Goal: Complete application form

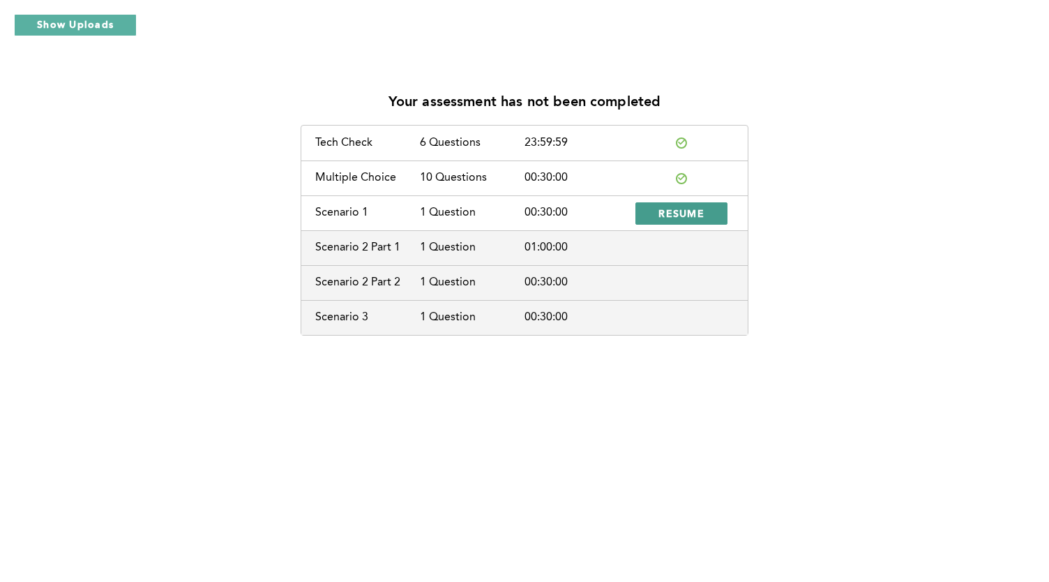
drag, startPoint x: 667, startPoint y: 215, endPoint x: 651, endPoint y: 209, distance: 17.5
click at [651, 209] on button "RESUME" at bounding box center [681, 213] width 92 height 22
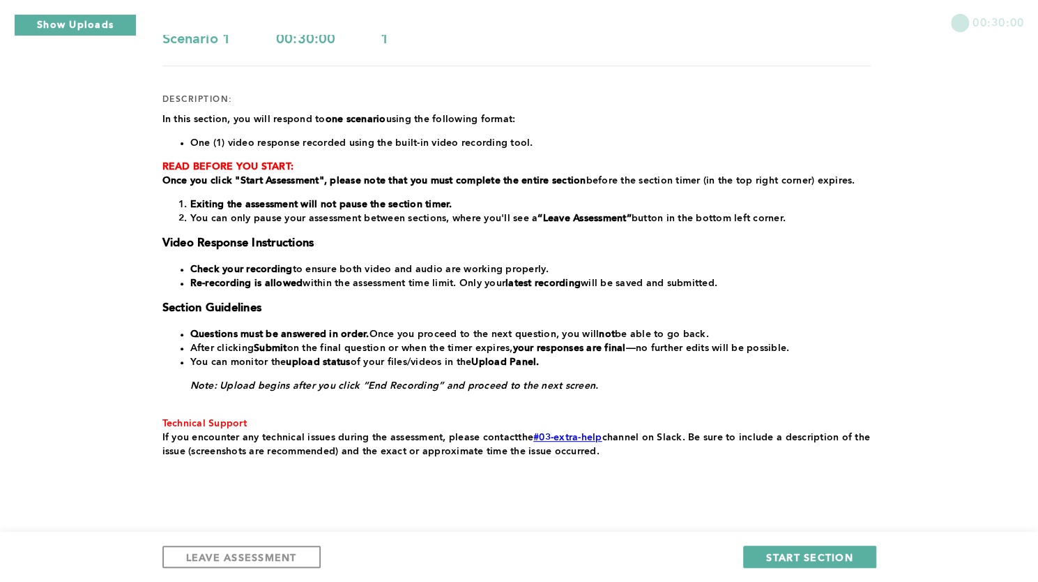
scroll to position [144, 0]
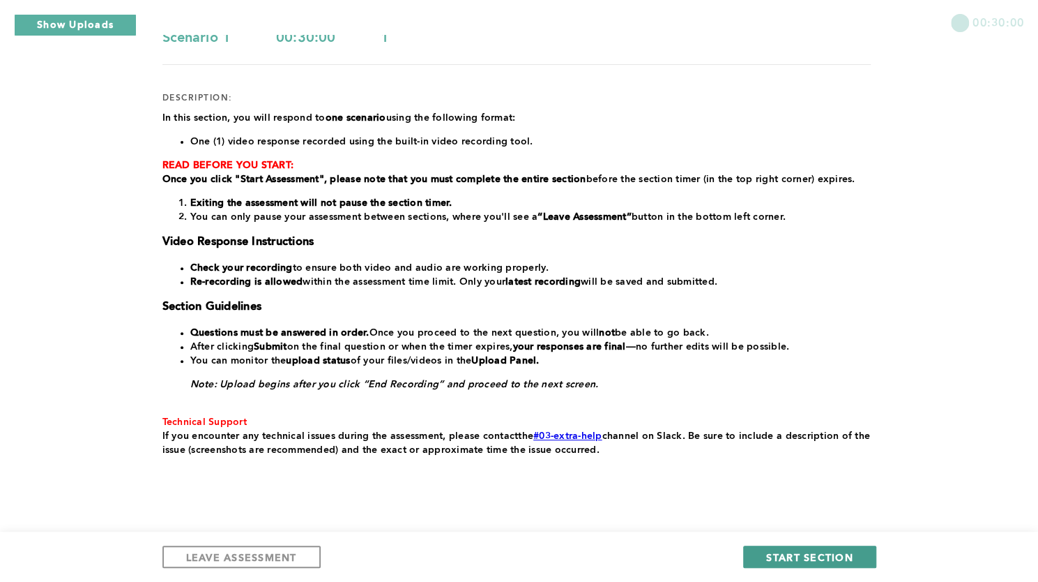
click at [789, 553] on span "START SECTION" at bounding box center [809, 556] width 86 height 13
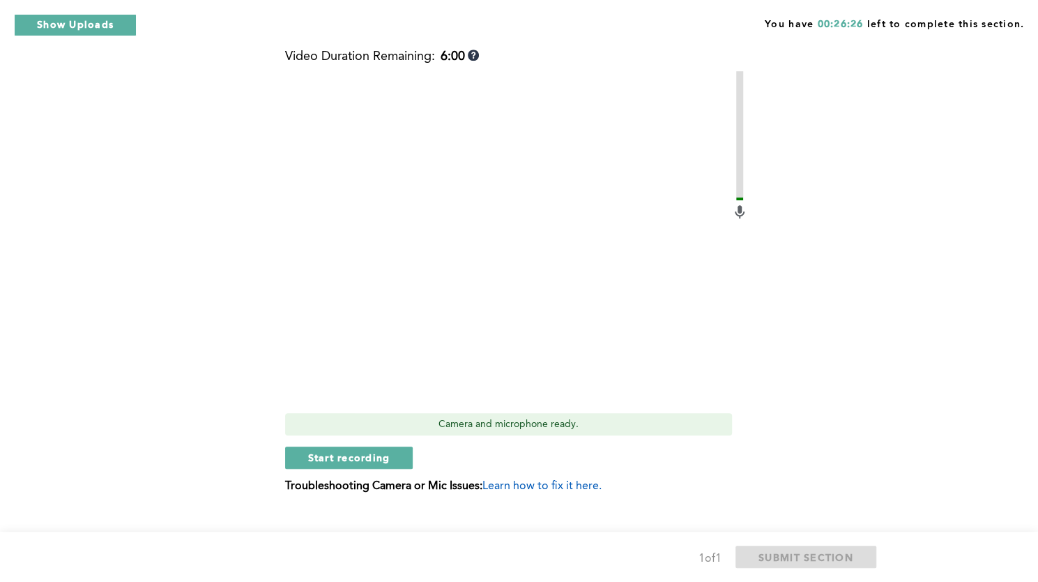
scroll to position [515, 0]
click at [378, 455] on span "Start recording" at bounding box center [349, 456] width 82 height 13
click at [385, 457] on span "Stop recording" at bounding box center [349, 456] width 82 height 13
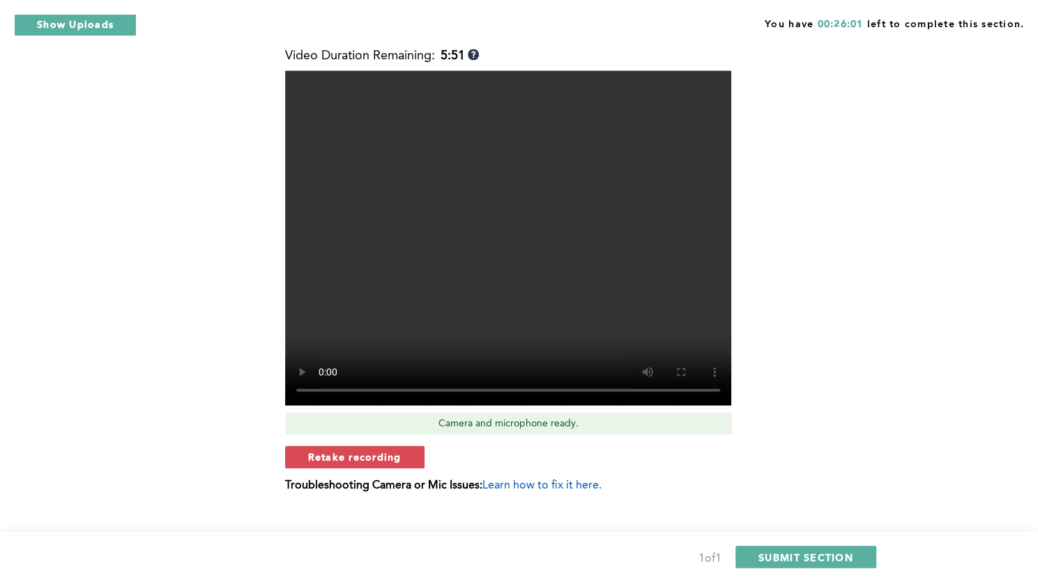
click at [385, 457] on span "Retake recording" at bounding box center [354, 456] width 93 height 13
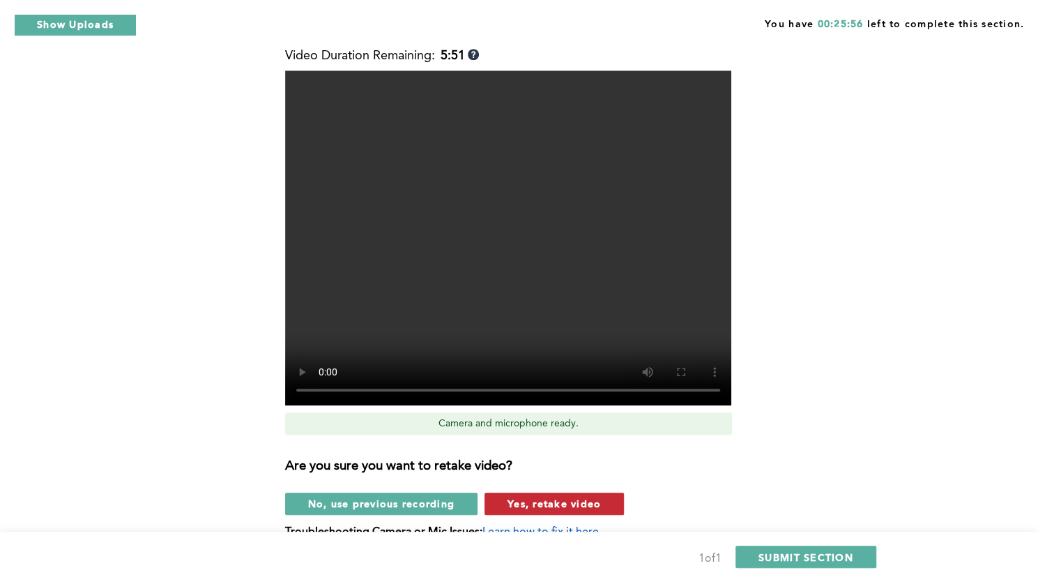
click at [550, 503] on span "Yes, retake video" at bounding box center [554, 503] width 93 height 13
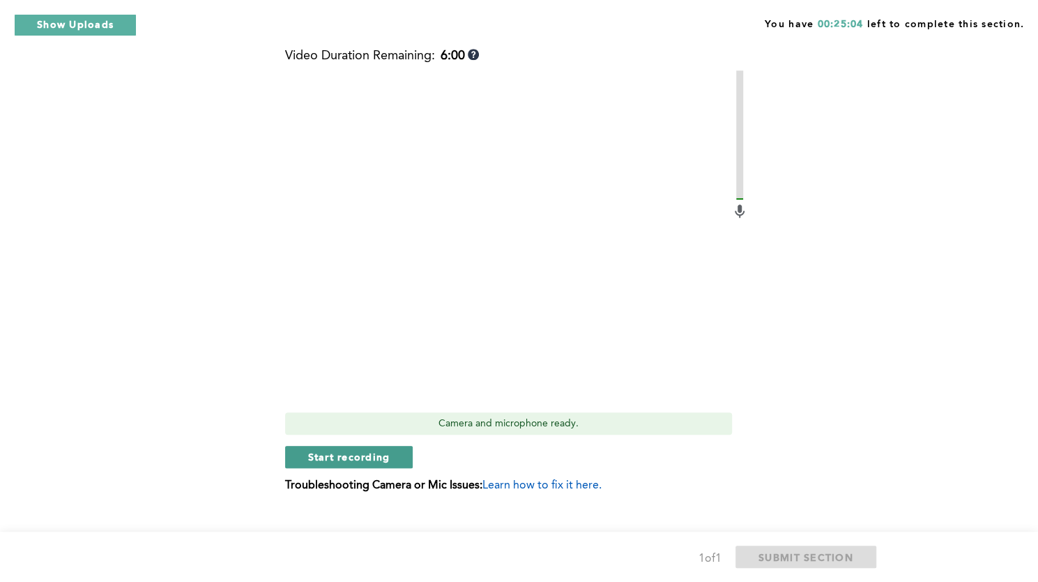
click at [381, 456] on span "Start recording" at bounding box center [349, 456] width 82 height 13
click at [381, 456] on span "Stop recording" at bounding box center [349, 456] width 82 height 13
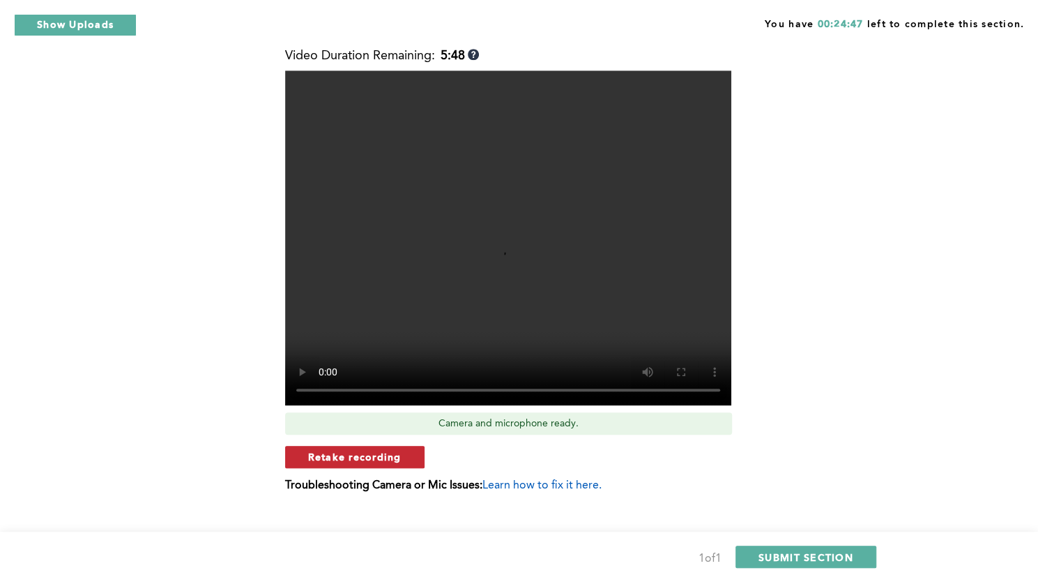
click at [393, 457] on span "Retake recording" at bounding box center [354, 456] width 93 height 13
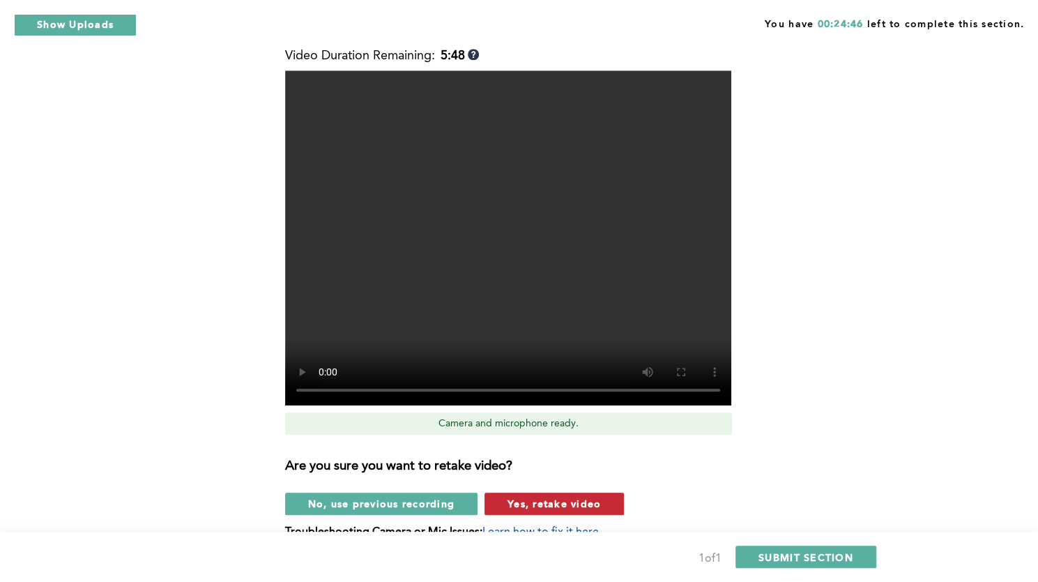
click at [540, 501] on span "Yes, retake video" at bounding box center [554, 503] width 93 height 13
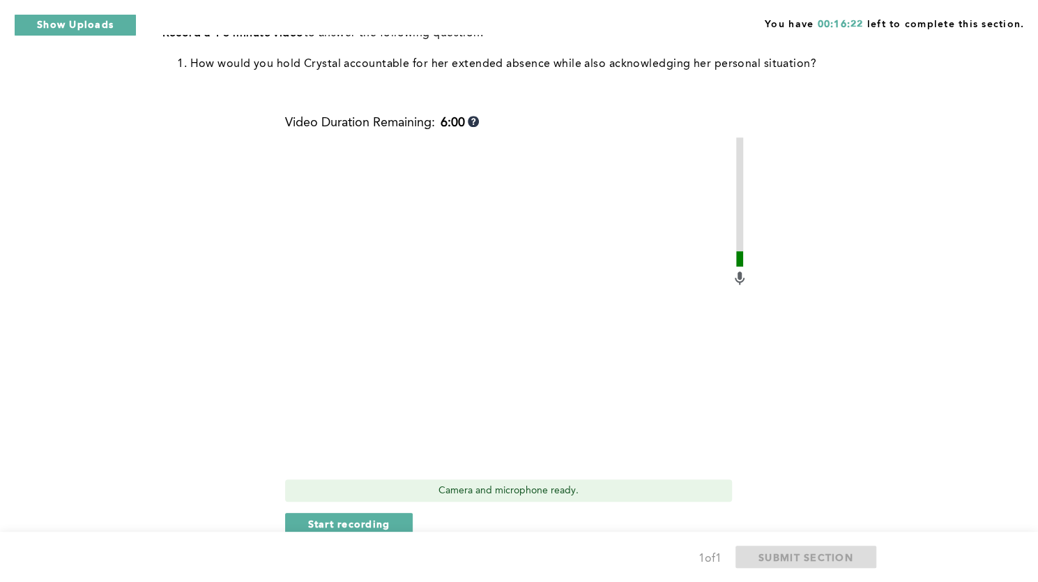
scroll to position [449, 0]
click at [375, 517] on span "Start recording" at bounding box center [349, 521] width 82 height 13
click at [375, 517] on span "Stop recording" at bounding box center [349, 521] width 82 height 13
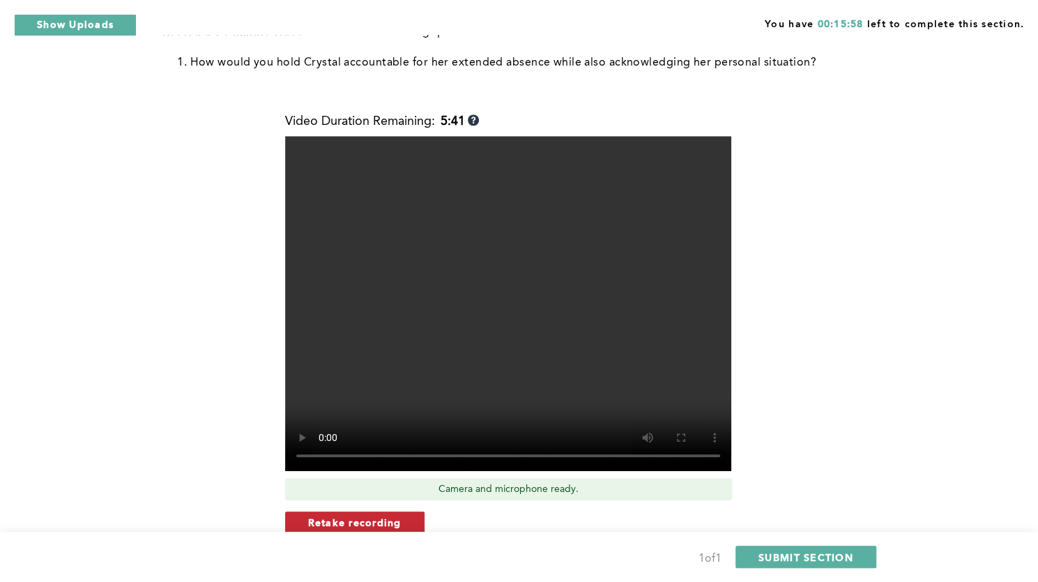
click at [393, 517] on span "Retake recording" at bounding box center [354, 521] width 93 height 13
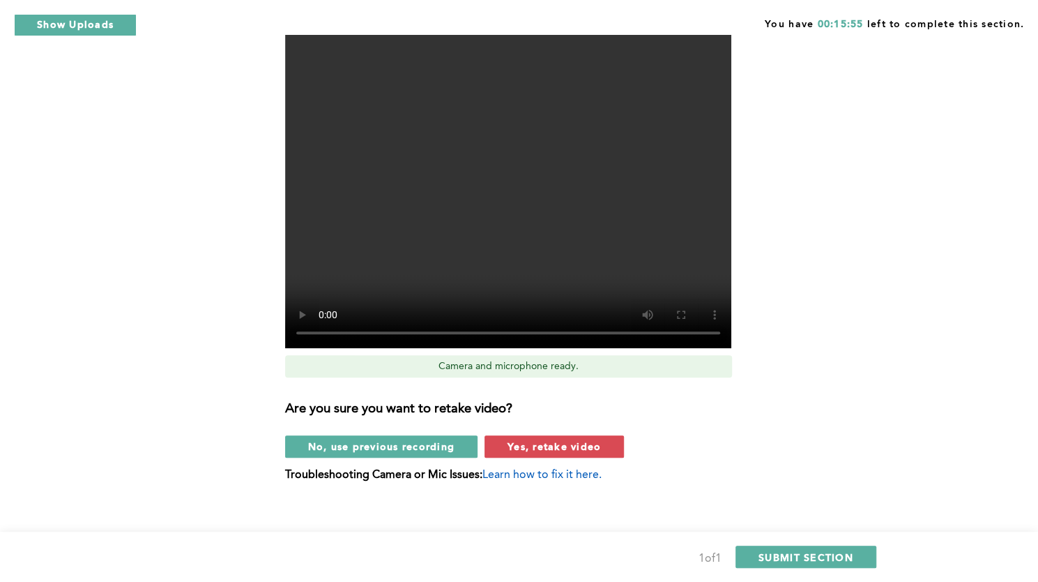
scroll to position [573, 0]
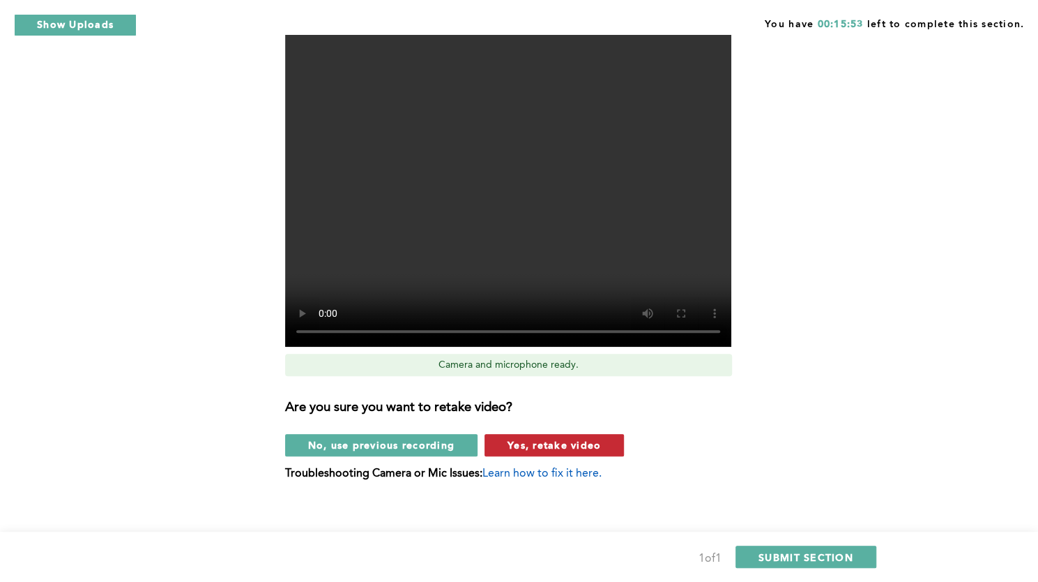
click at [601, 448] on button "Yes, retake video" at bounding box center [554, 445] width 139 height 22
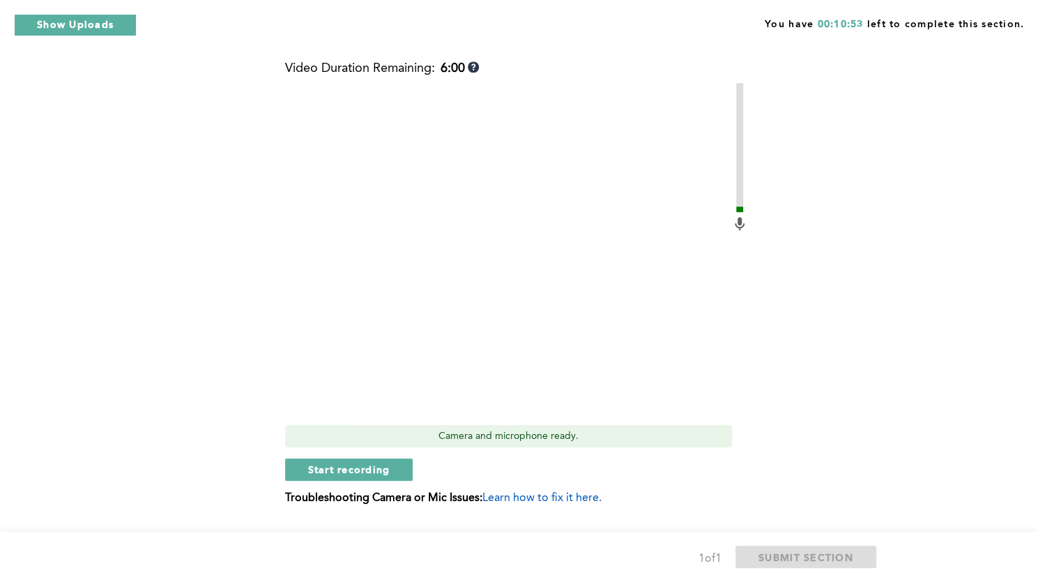
scroll to position [510, 0]
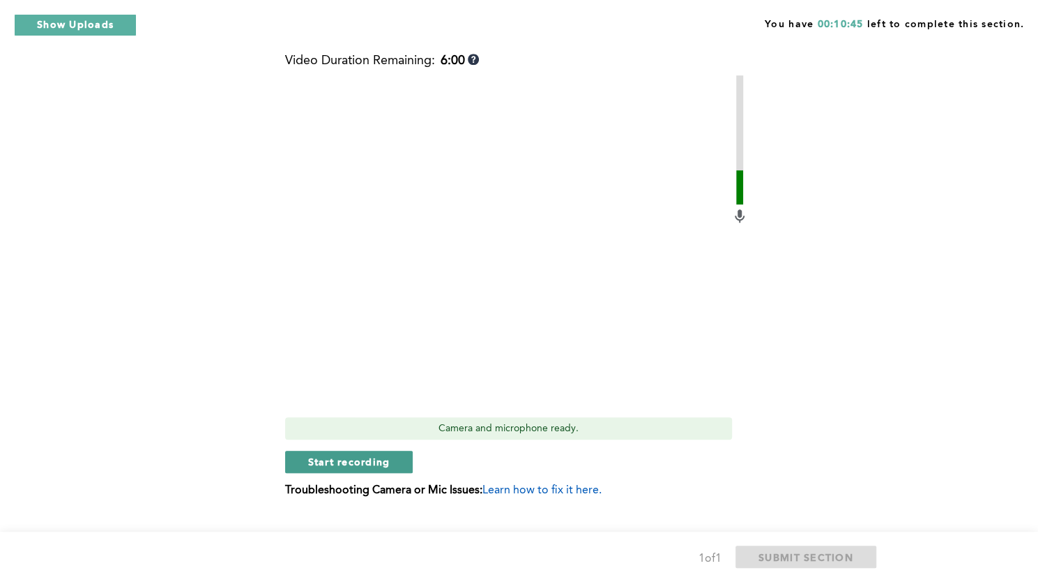
click at [360, 467] on span "Start recording" at bounding box center [349, 461] width 82 height 13
click at [360, 467] on span "Stop recording" at bounding box center [349, 461] width 82 height 13
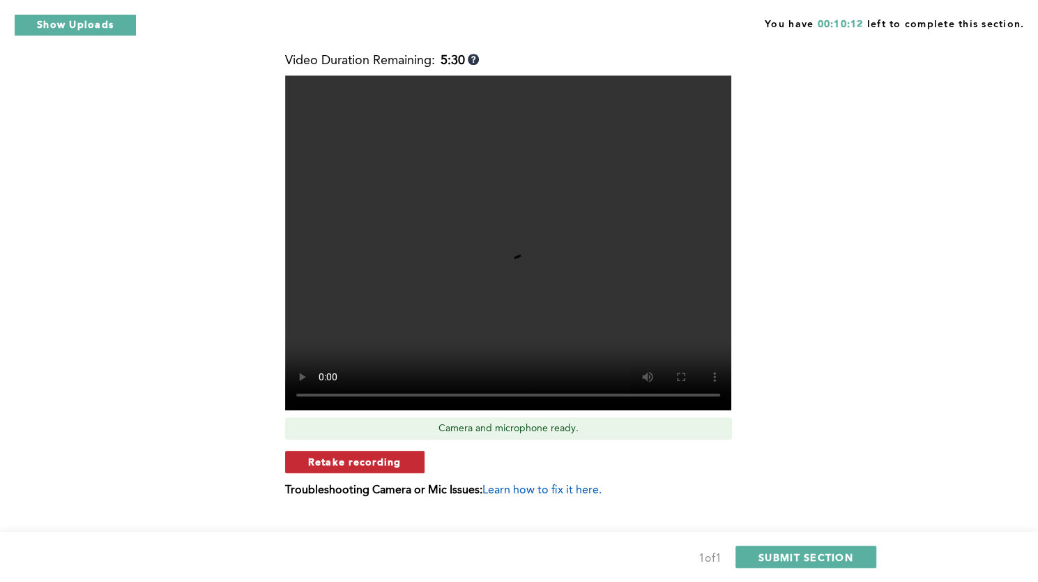
click at [409, 462] on button "Retake recording" at bounding box center [354, 461] width 139 height 22
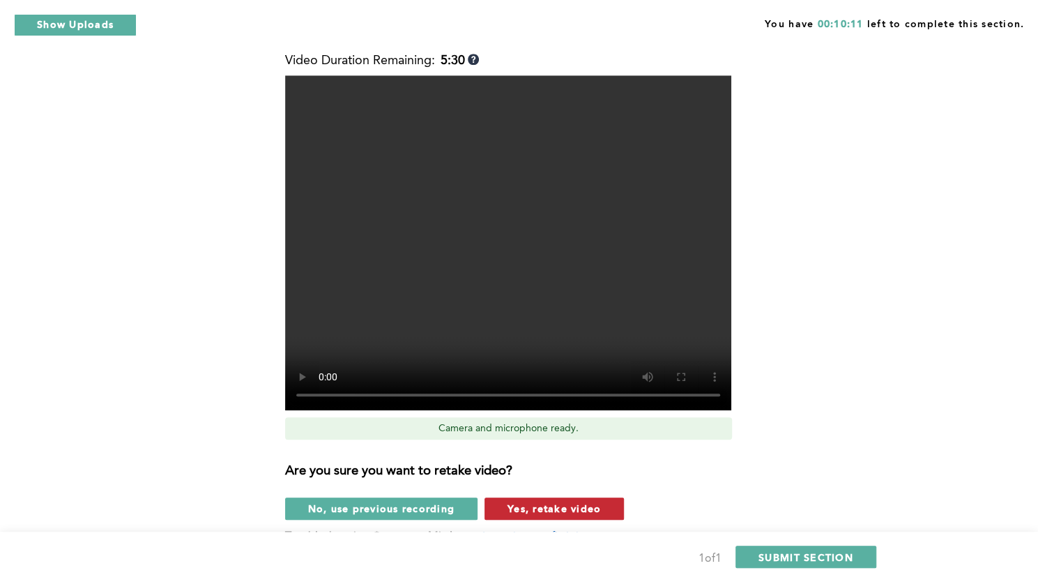
click at [556, 512] on span "Yes, retake video" at bounding box center [554, 507] width 93 height 13
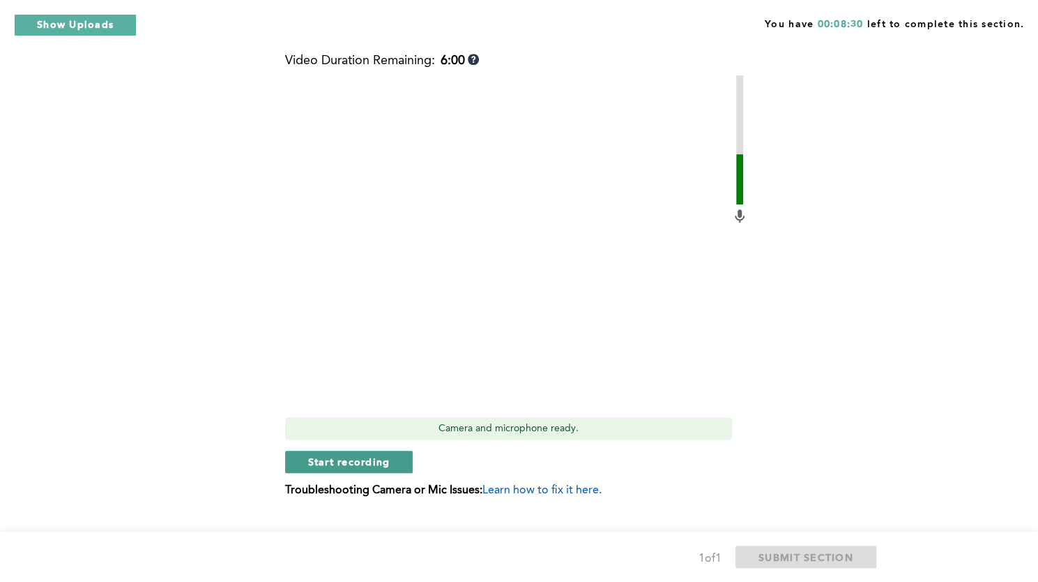
click at [392, 458] on button "Start recording" at bounding box center [349, 461] width 128 height 22
click at [368, 461] on span "Stop recording" at bounding box center [349, 461] width 82 height 13
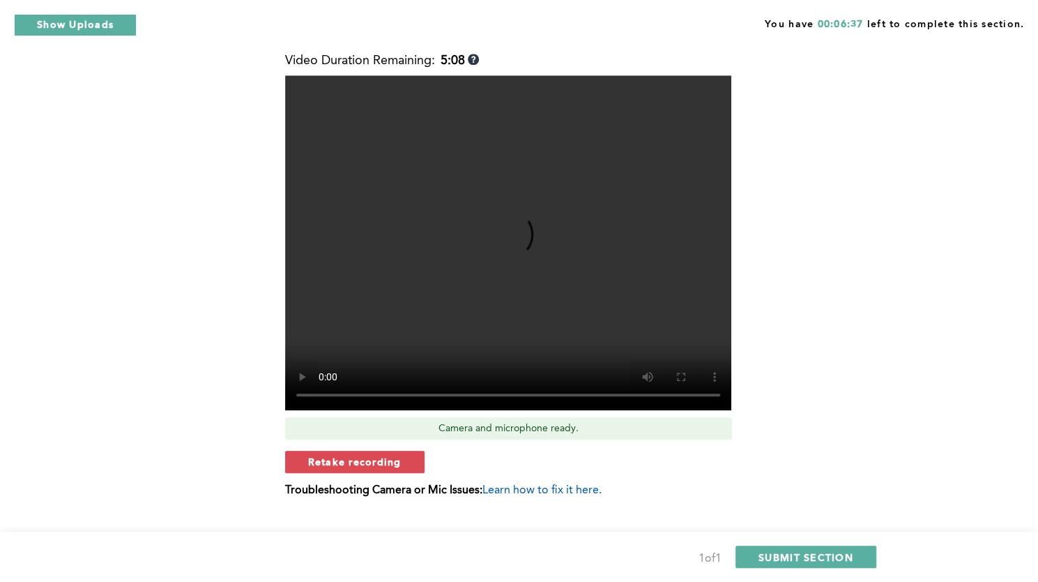
drag, startPoint x: 1017, startPoint y: 381, endPoint x: 820, endPoint y: 481, distance: 221.1
click at [820, 481] on div "Context: After the beginning of a shift, [PERSON_NAME], one of your team member…" at bounding box center [516, 83] width 709 height 868
drag, startPoint x: 805, startPoint y: 552, endPoint x: 811, endPoint y: 448, distance: 103.4
click at [811, 448] on form "Q1 Context: After the beginning of a shift, [PERSON_NAME], one of your team mem…" at bounding box center [516, 44] width 709 height 946
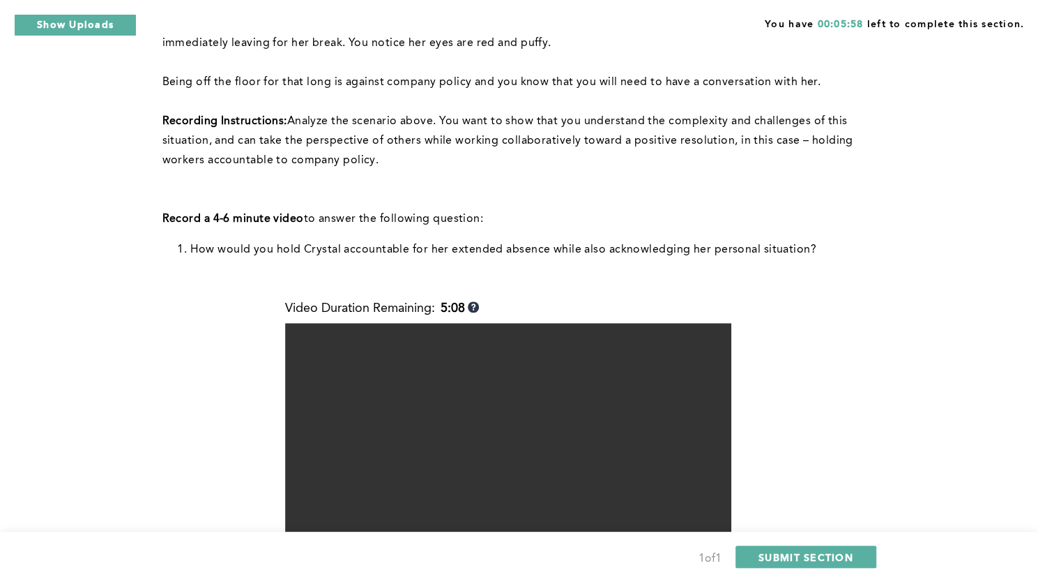
scroll to position [537, 0]
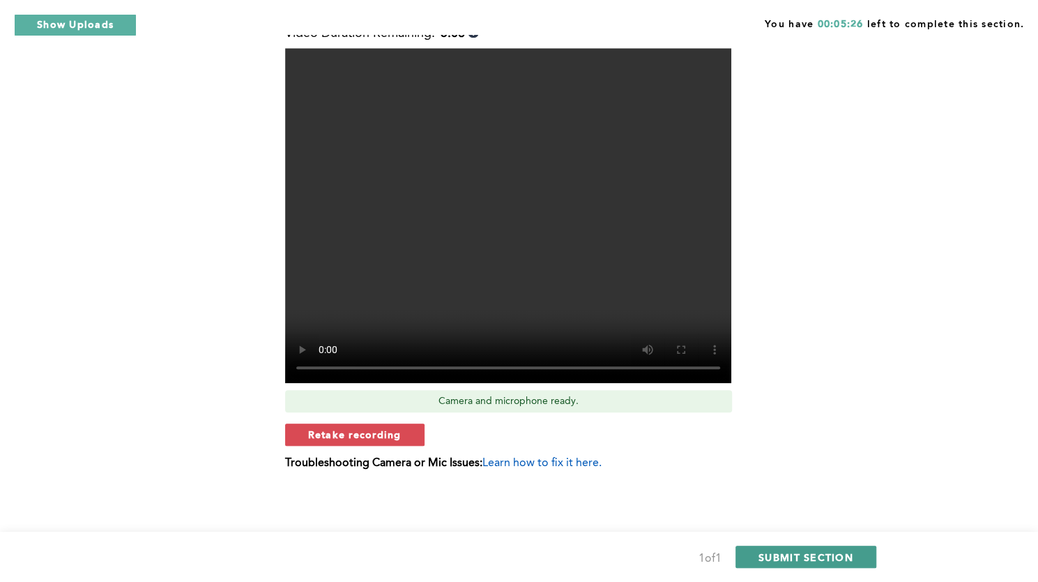
click at [794, 554] on span "SUBMIT SECTION" at bounding box center [806, 556] width 95 height 13
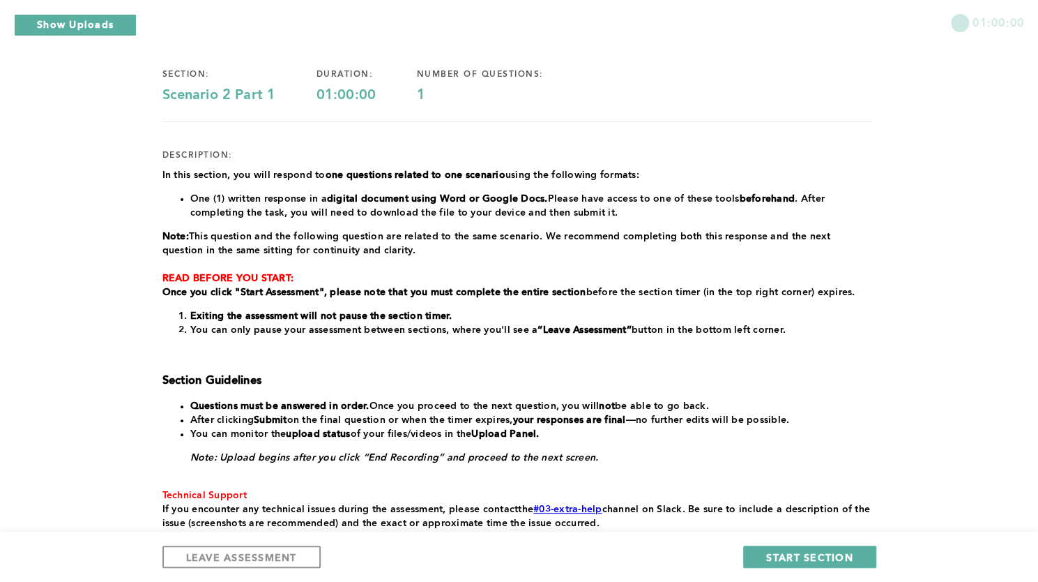
scroll to position [85, 0]
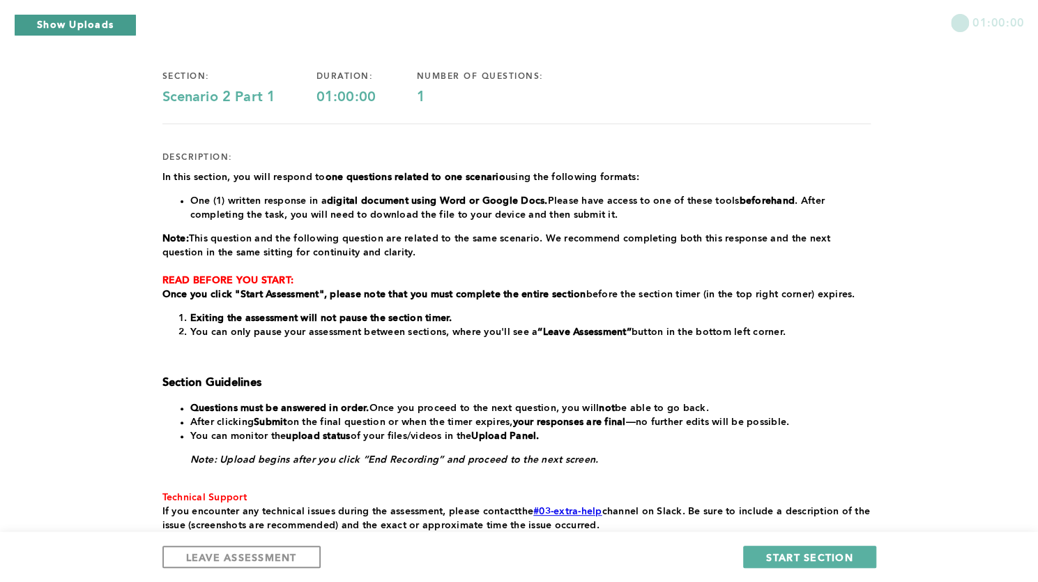
click at [109, 16] on button "Show Uploads" at bounding box center [75, 25] width 123 height 22
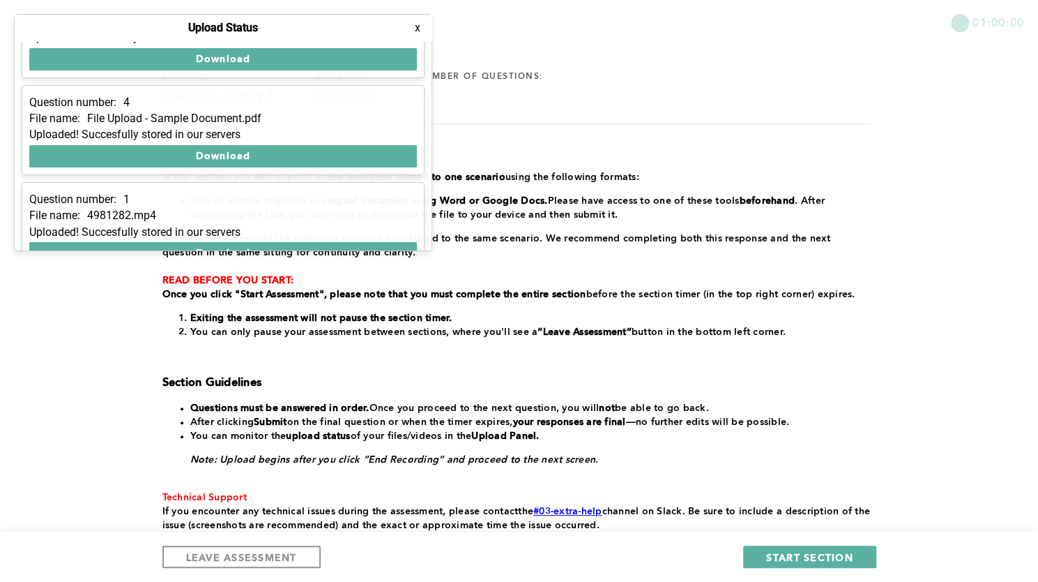
scroll to position [80, 0]
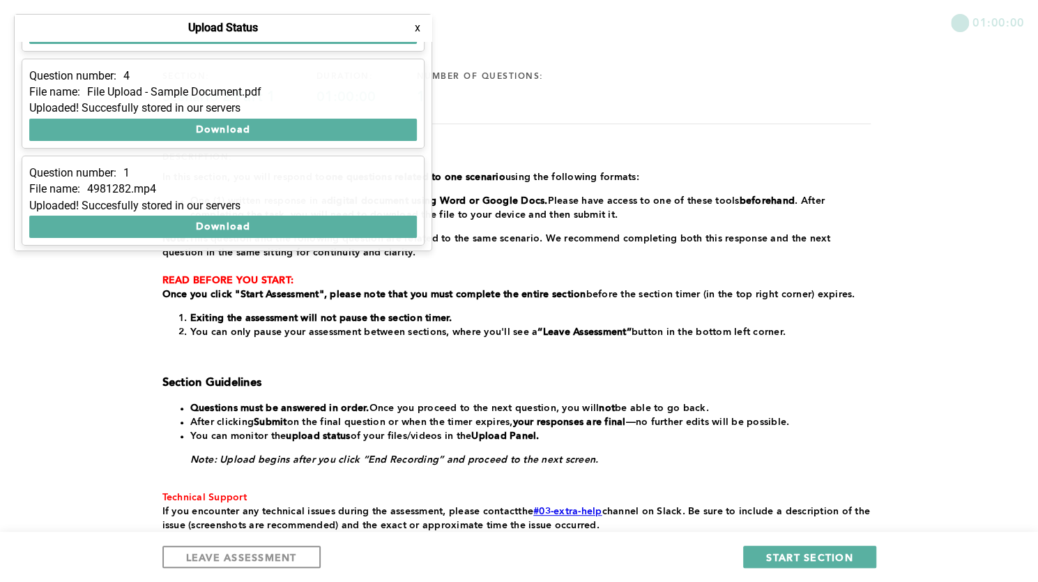
click at [61, 317] on div "01:00:00 section: Scenario 2 Part 1 duration: 01:00:00 number of questions: 1 d…" at bounding box center [519, 299] width 1038 height 768
click at [417, 32] on button "x" at bounding box center [418, 28] width 14 height 14
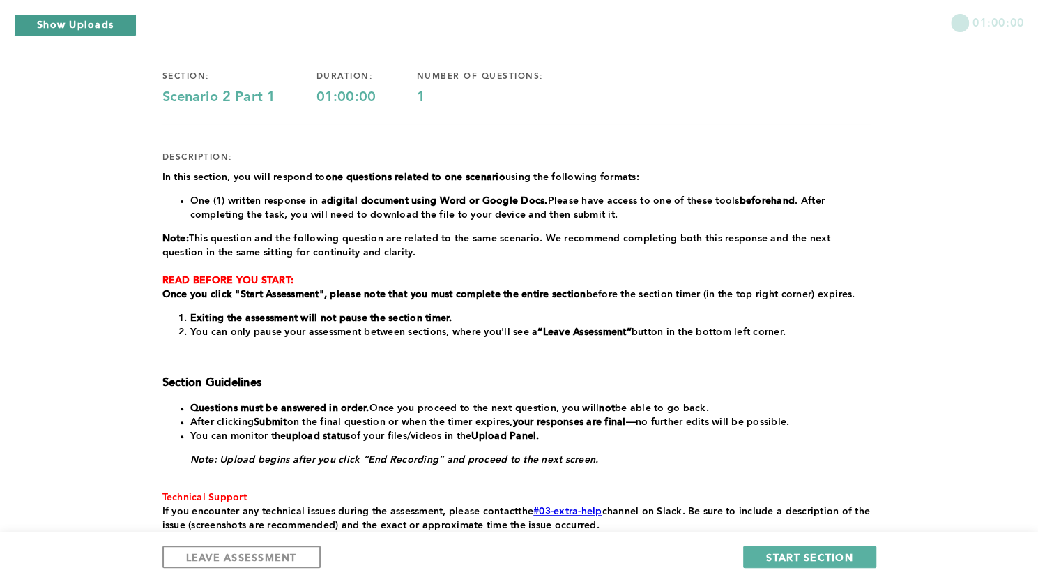
click at [109, 28] on button "Show Uploads" at bounding box center [75, 25] width 123 height 22
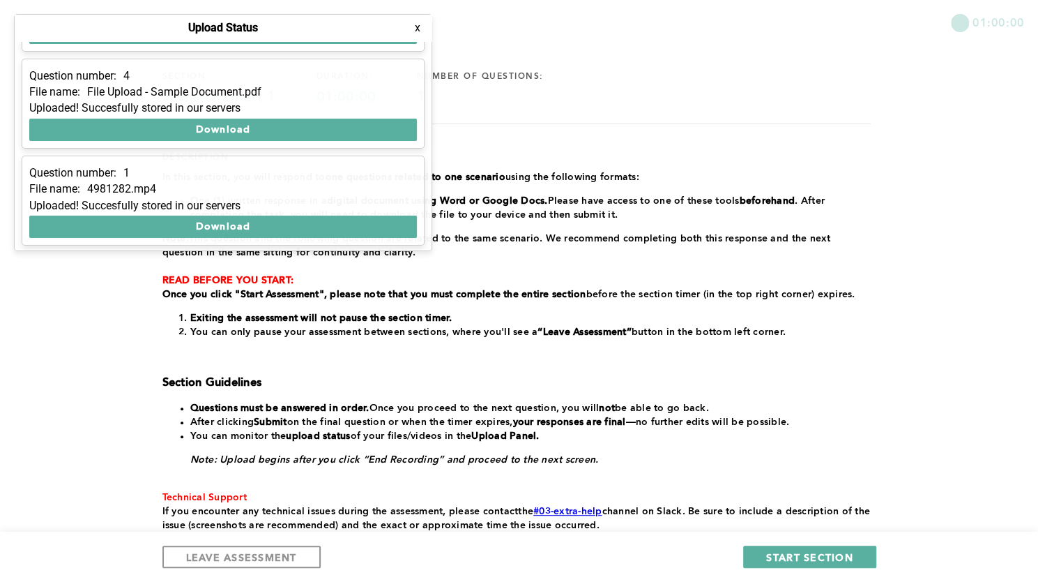
click at [71, 324] on div "01:00:00 section: Scenario 2 Part 1 duration: 01:00:00 number of questions: 1 d…" at bounding box center [519, 299] width 1038 height 768
click at [109, 391] on div "01:00:00 section: Scenario 2 Part 1 duration: 01:00:00 number of questions: 1 d…" at bounding box center [519, 299] width 1038 height 768
click at [418, 29] on button "x" at bounding box center [418, 28] width 14 height 14
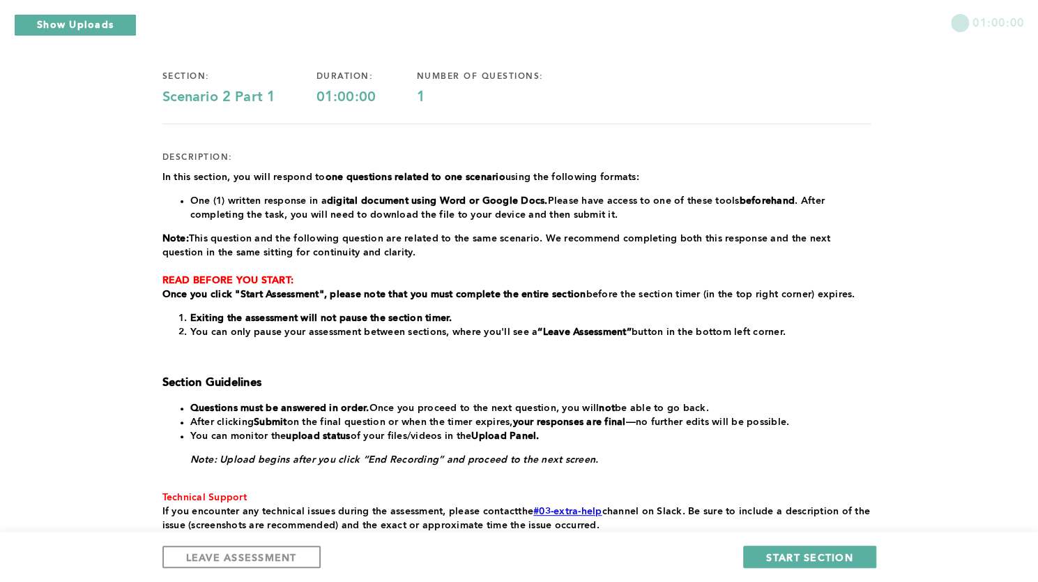
scroll to position [186, 0]
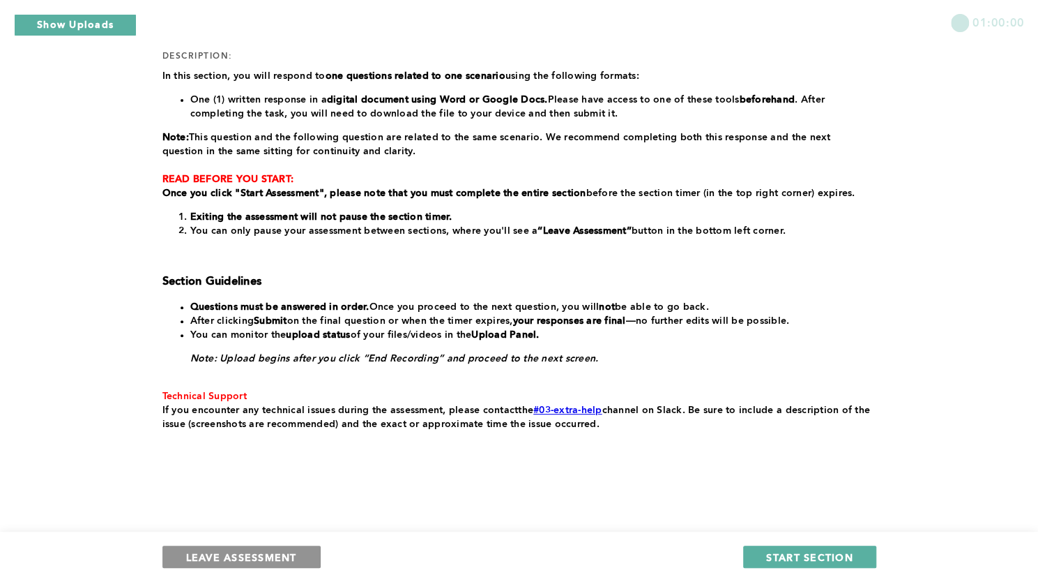
click at [262, 553] on span "LEAVE ASSESSMENT" at bounding box center [241, 556] width 111 height 13
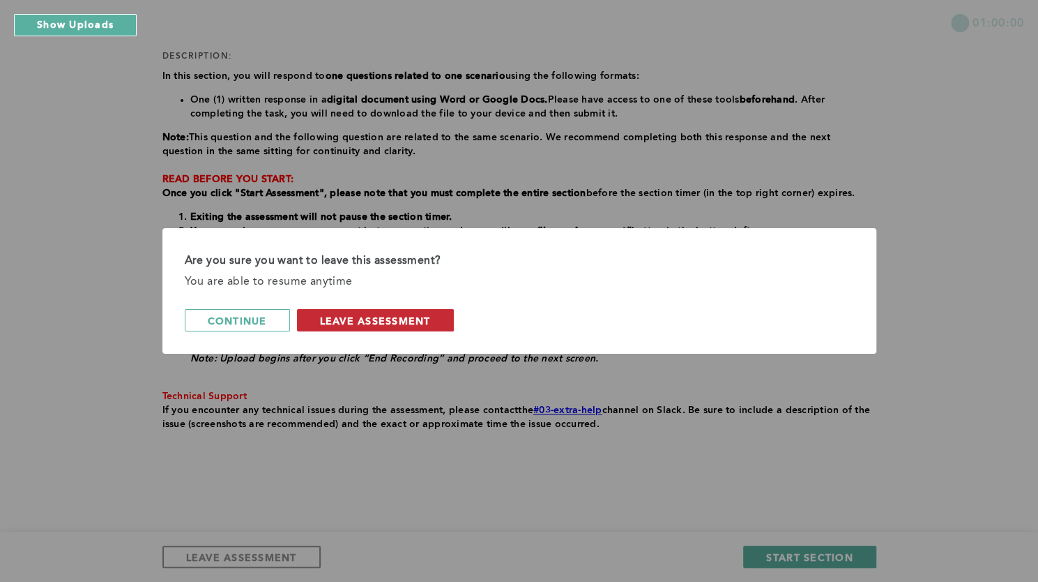
click at [385, 316] on span "leave assessment" at bounding box center [375, 320] width 111 height 13
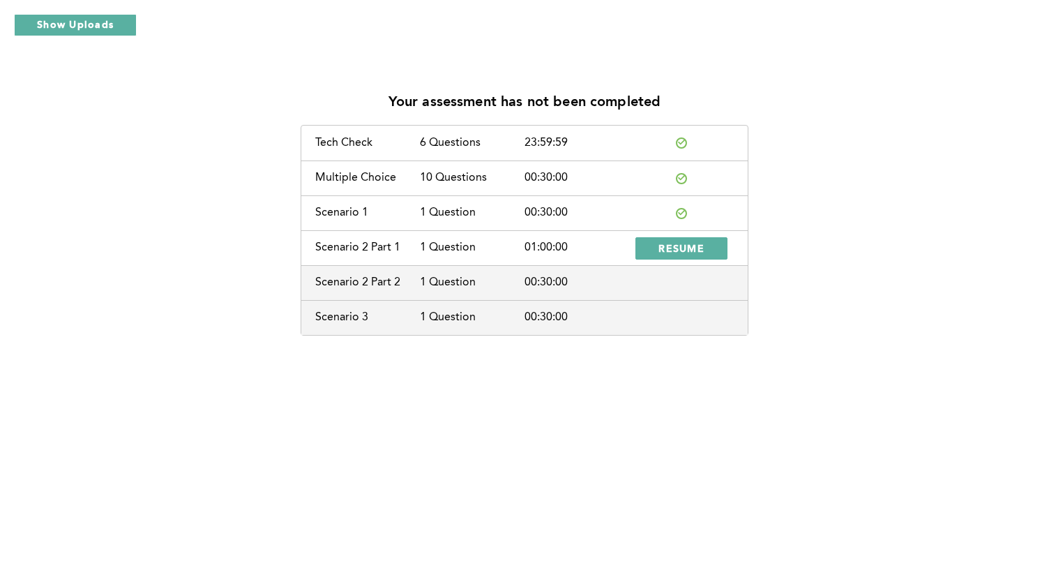
click at [362, 210] on div "Scenario 1" at bounding box center [367, 212] width 105 height 13
click at [116, 28] on button "Show Uploads" at bounding box center [75, 25] width 123 height 22
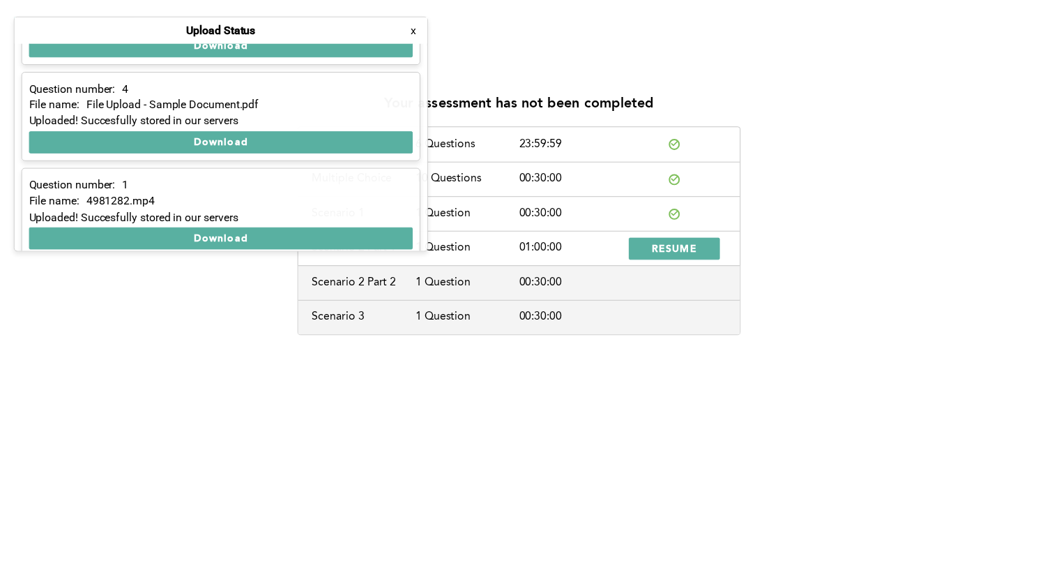
scroll to position [80, 0]
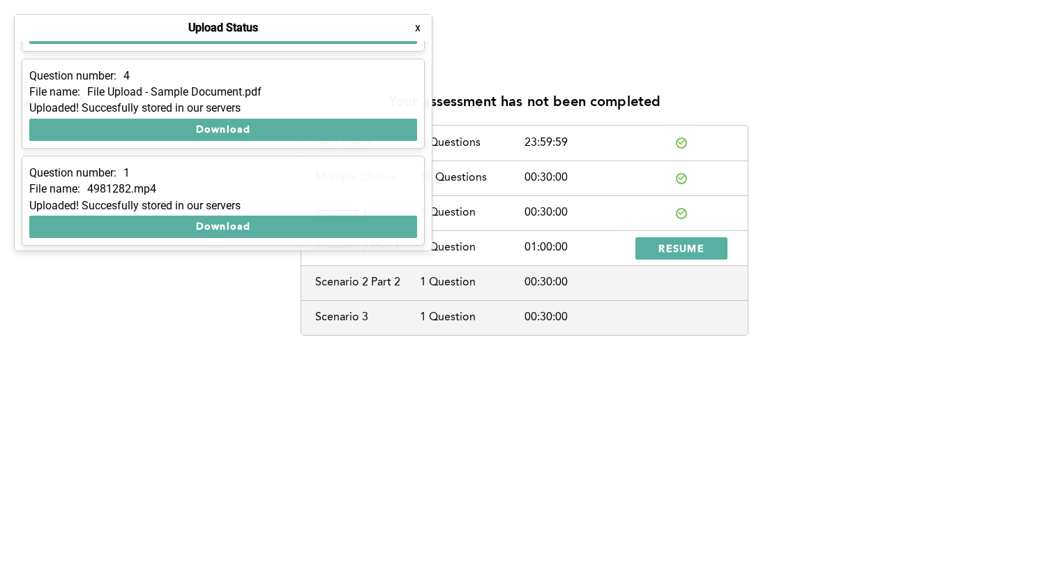
click at [128, 319] on div "Your assessment has not been completed Tech Check 6 Questions 23:59:59 Multiple…" at bounding box center [524, 208] width 1027 height 255
click at [505, 73] on div "Your assessment has not been completed Tech Check 6 Questions 23:59:59 Multiple…" at bounding box center [524, 291] width 1049 height 582
click at [420, 29] on button "x" at bounding box center [418, 28] width 14 height 14
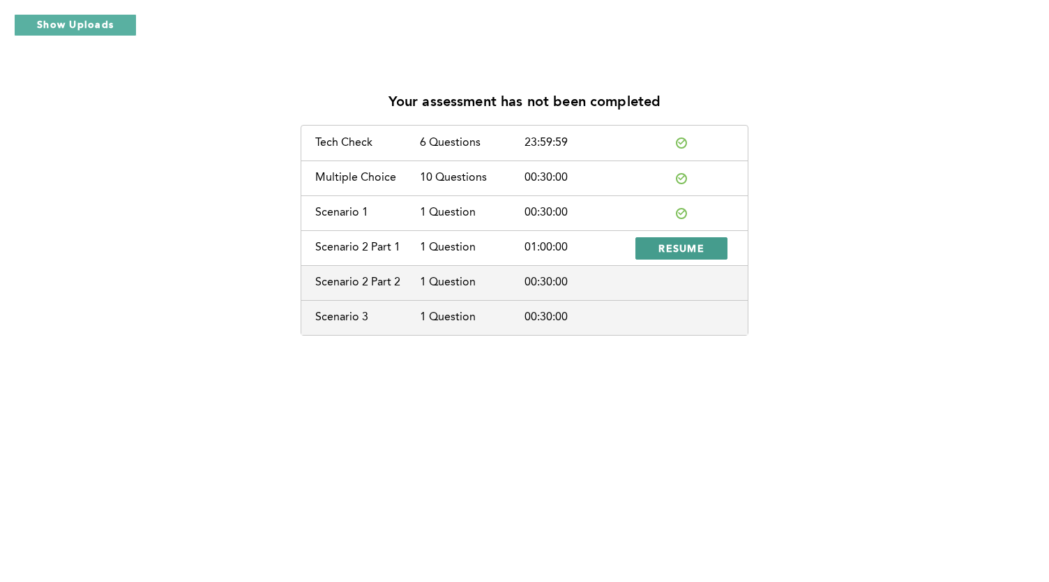
click at [690, 247] on span "RESUME" at bounding box center [681, 247] width 46 height 13
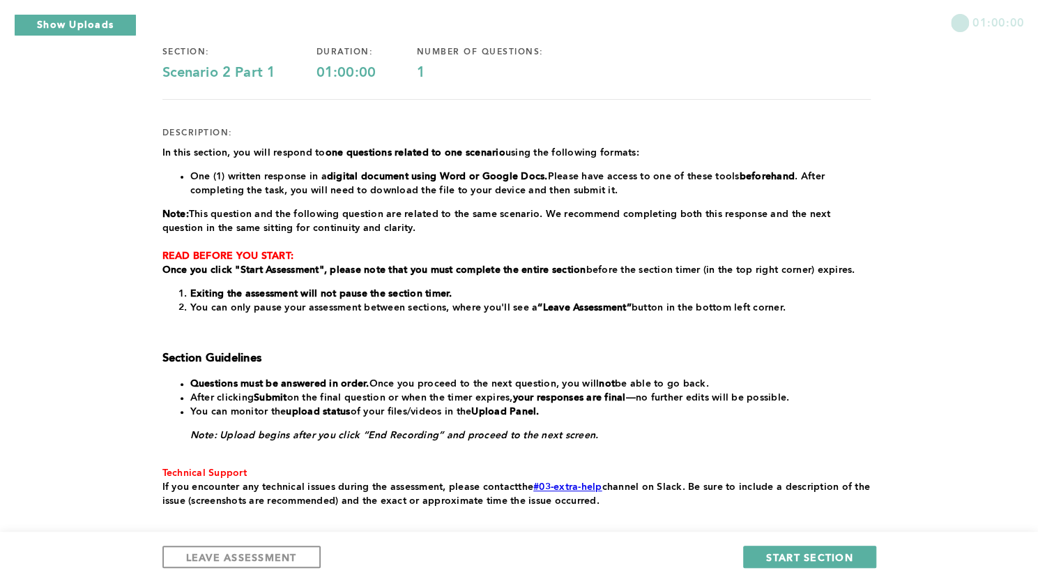
scroll to position [110, 0]
click at [781, 555] on span "START SECTION" at bounding box center [809, 556] width 86 height 13
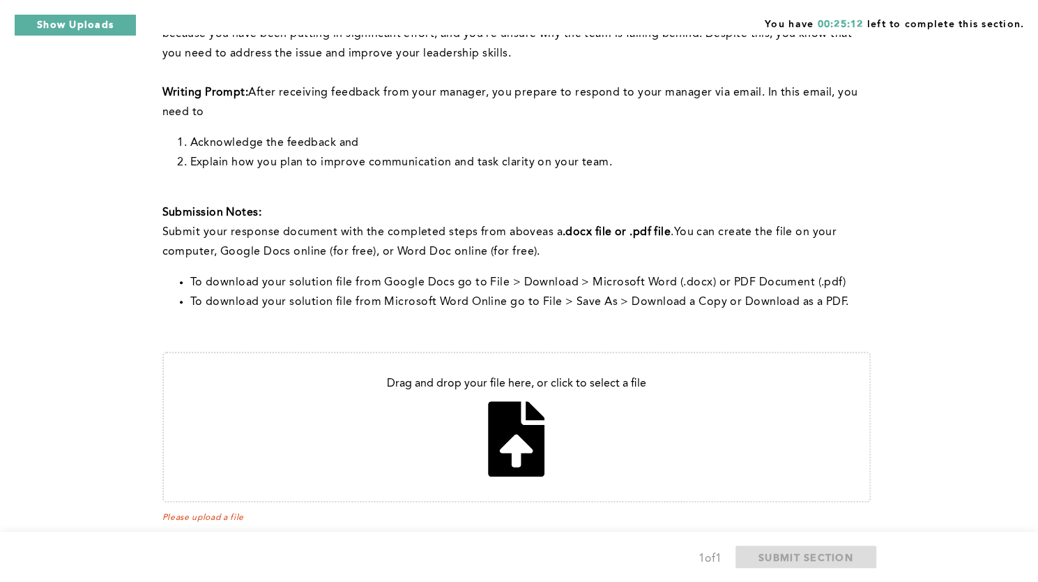
scroll to position [303, 0]
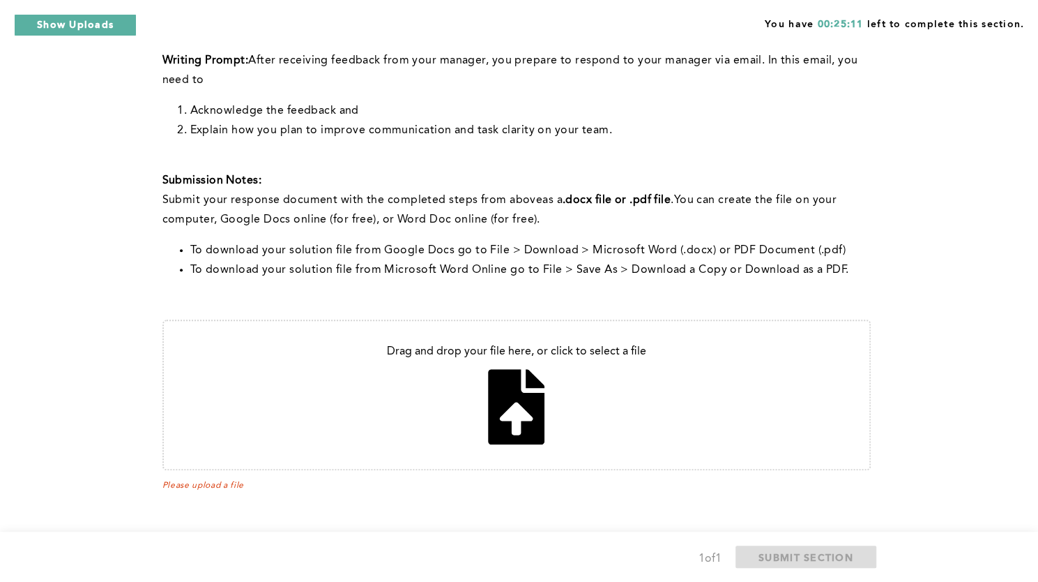
click at [510, 391] on input "file" at bounding box center [517, 395] width 706 height 148
type input "C:\fakepath\EC Scenario 2 Part 1.docx"
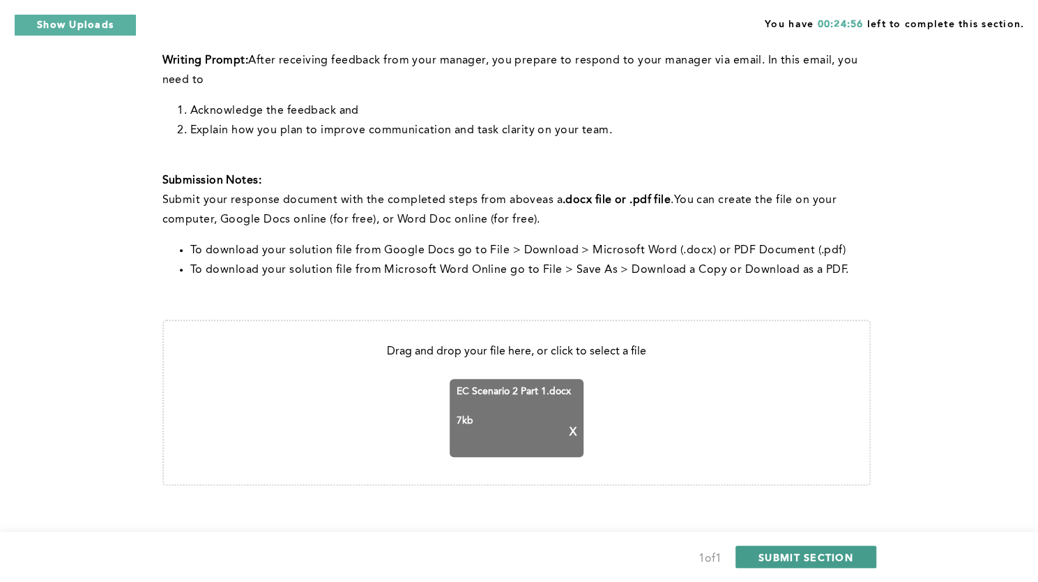
click at [796, 553] on span "SUBMIT SECTION" at bounding box center [806, 556] width 95 height 13
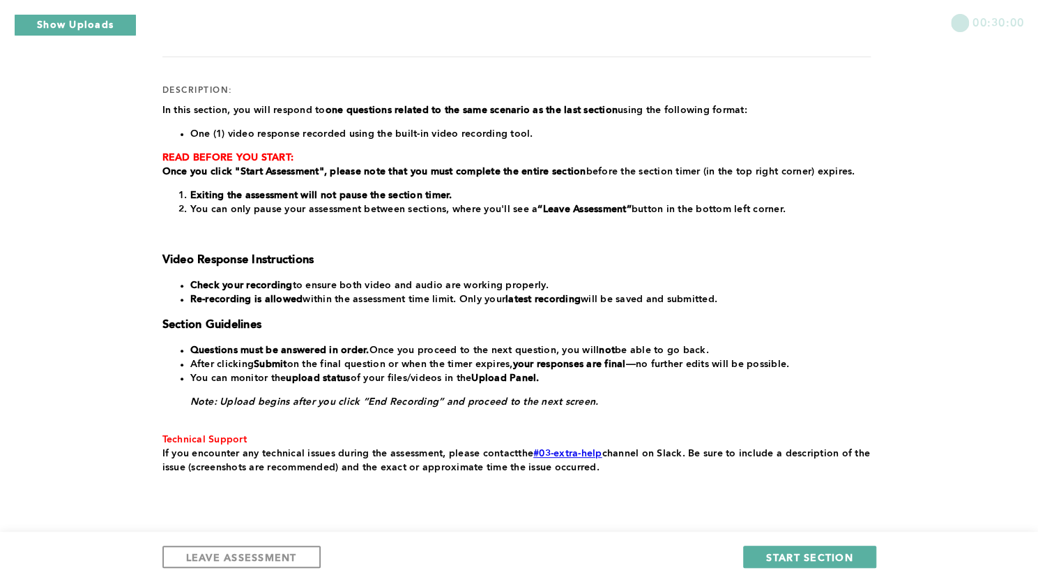
scroll to position [153, 0]
click at [268, 554] on span "LEAVE ASSESSMENT" at bounding box center [241, 556] width 111 height 13
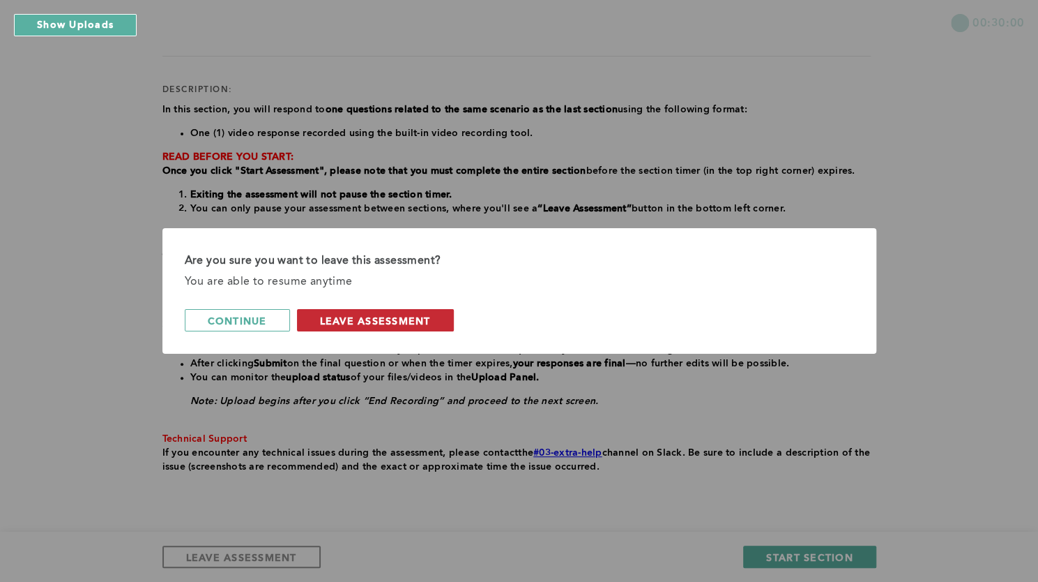
click at [371, 314] on span "leave assessment" at bounding box center [375, 320] width 111 height 13
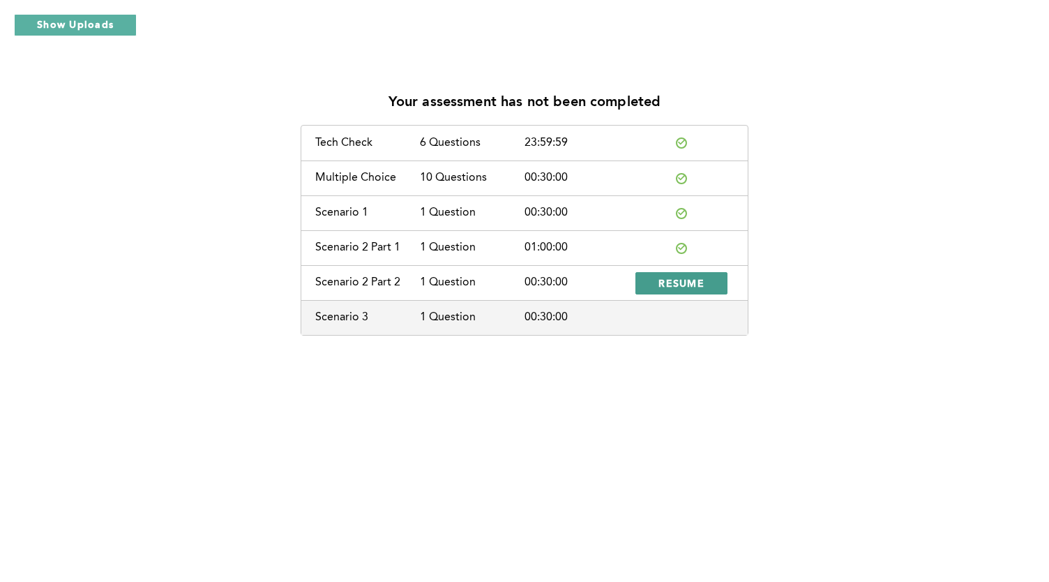
click at [673, 287] on span "RESUME" at bounding box center [681, 282] width 46 height 13
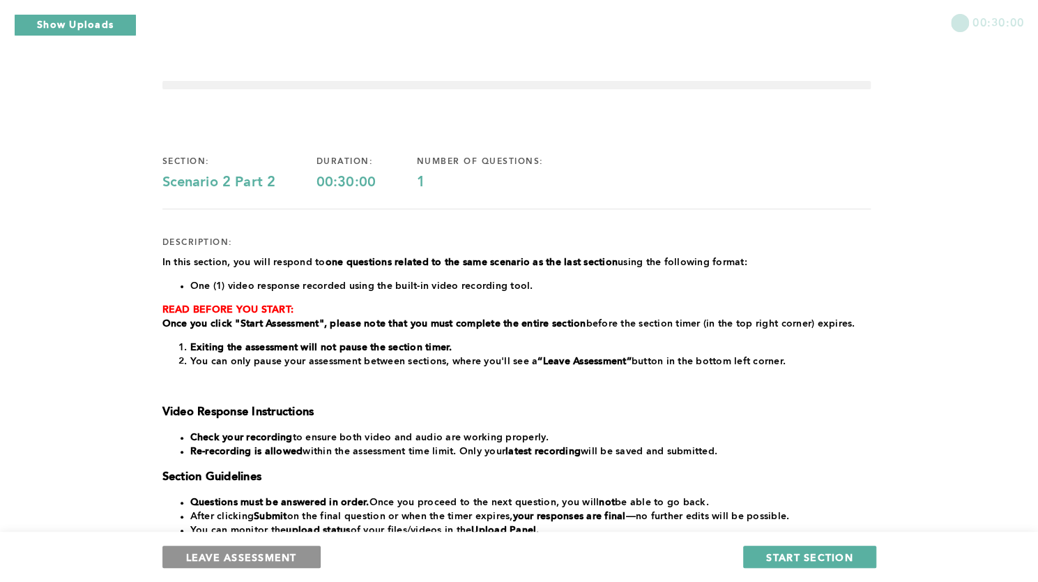
click at [255, 560] on span "LEAVE ASSESSMENT" at bounding box center [241, 556] width 111 height 13
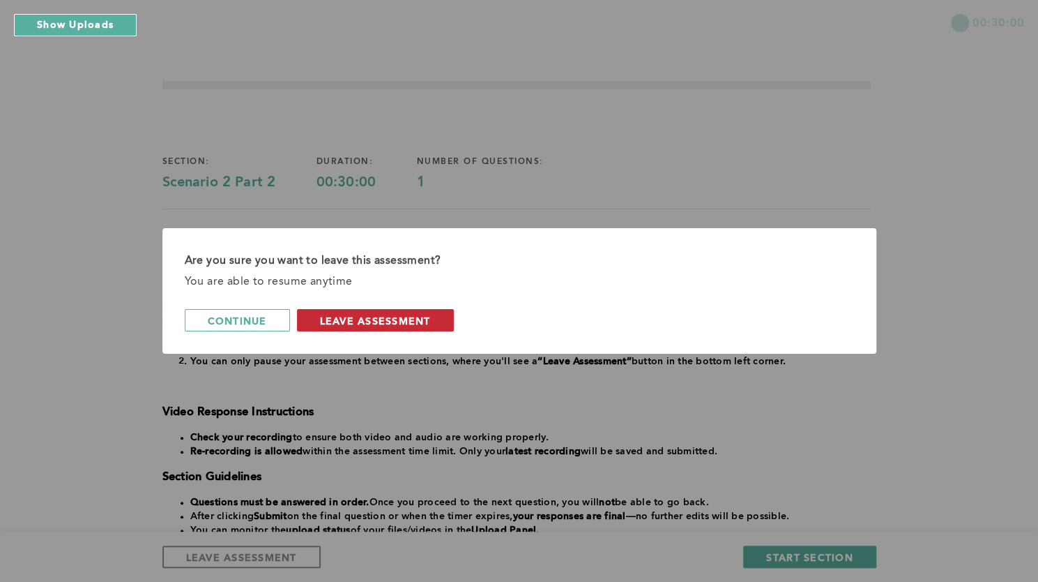
click at [340, 320] on span "leave assessment" at bounding box center [375, 320] width 111 height 13
